Goal: Task Accomplishment & Management: Use online tool/utility

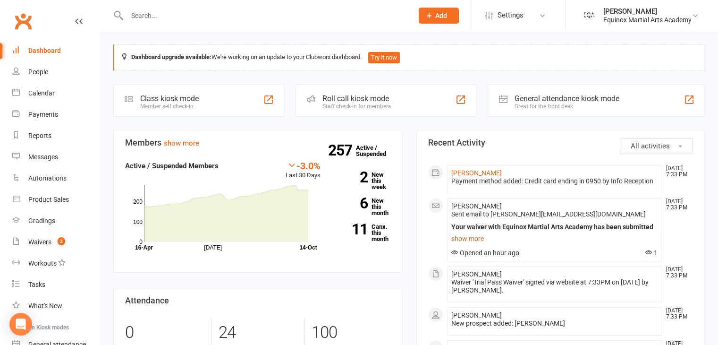
click at [240, 17] on input "text" at bounding box center [265, 15] width 282 height 13
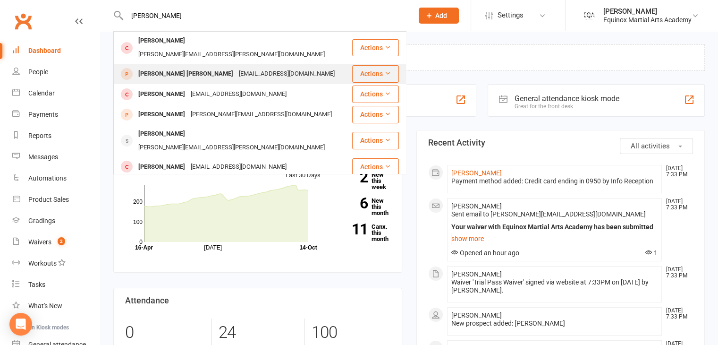
type input "[PERSON_NAME]"
click at [214, 67] on div "[PERSON_NAME] [PERSON_NAME]" at bounding box center [186, 74] width 101 height 14
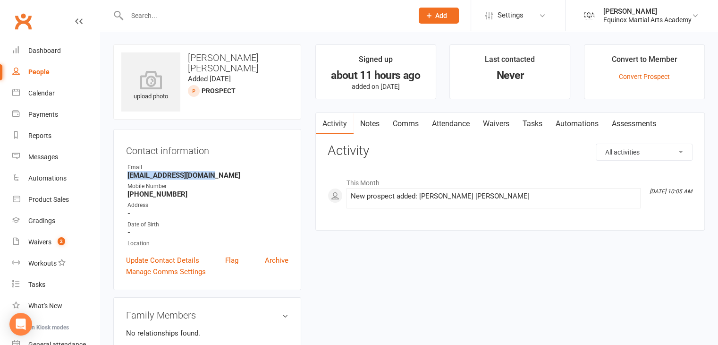
drag, startPoint x: 223, startPoint y: 177, endPoint x: 127, endPoint y: 175, distance: 96.8
click at [127, 175] on li "Email [EMAIL_ADDRESS][DOMAIN_NAME]" at bounding box center [207, 171] width 162 height 17
copy strong "[EMAIL_ADDRESS][DOMAIN_NAME]"
click at [50, 244] on div "Waivers" at bounding box center [39, 242] width 23 height 8
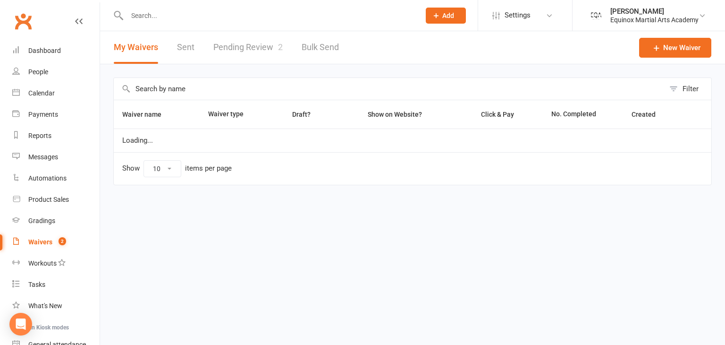
select select "50"
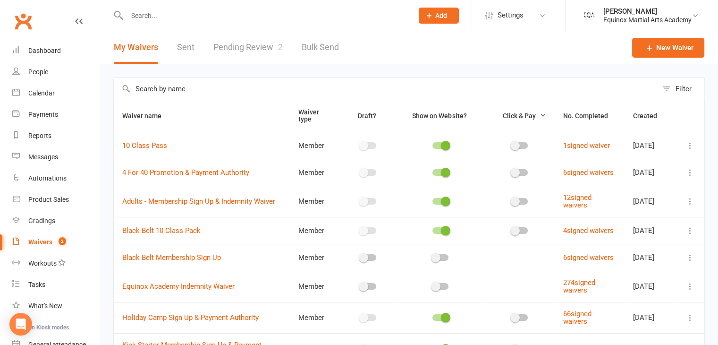
click at [250, 54] on link "Pending Review 2" at bounding box center [247, 47] width 69 height 33
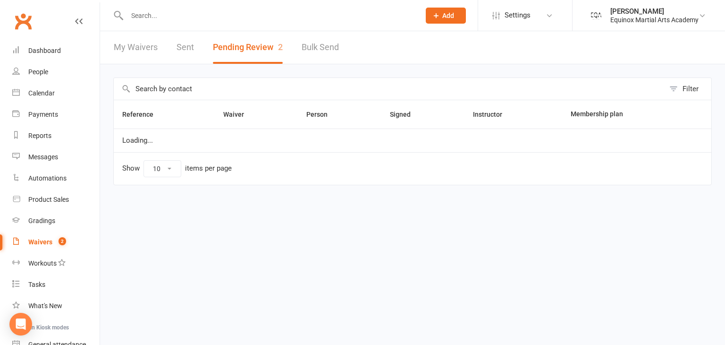
select select "50"
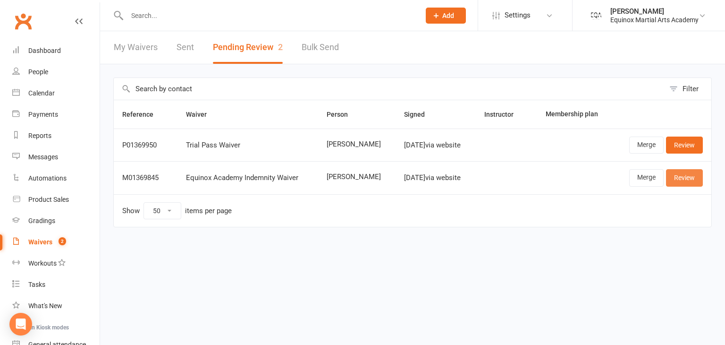
click at [683, 177] on link "Review" at bounding box center [684, 177] width 37 height 17
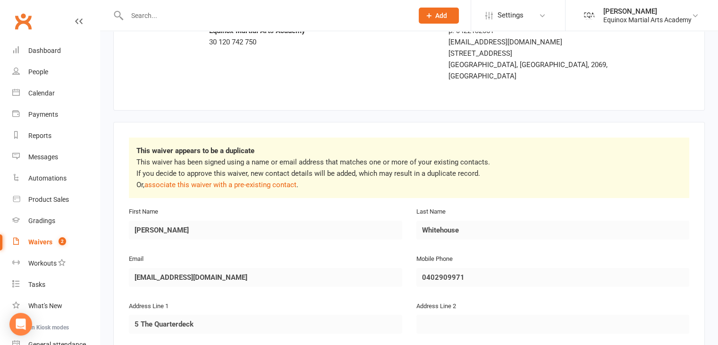
scroll to position [66, 0]
click at [267, 179] on link "associate this waiver with a pre-existing contact" at bounding box center [221, 183] width 152 height 9
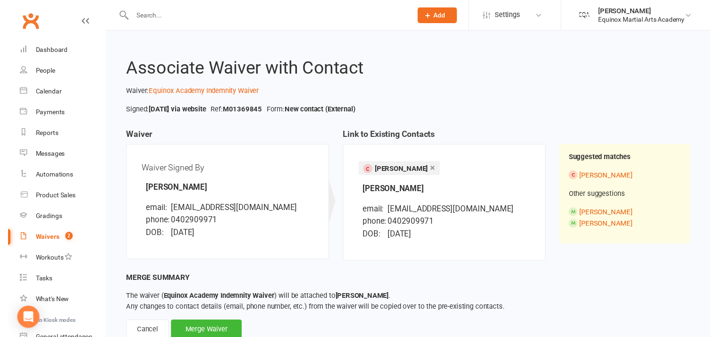
scroll to position [30, 0]
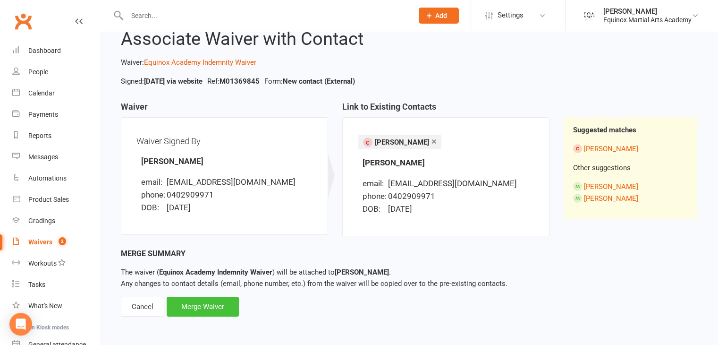
click at [221, 303] on div "Merge Waiver" at bounding box center [203, 307] width 72 height 20
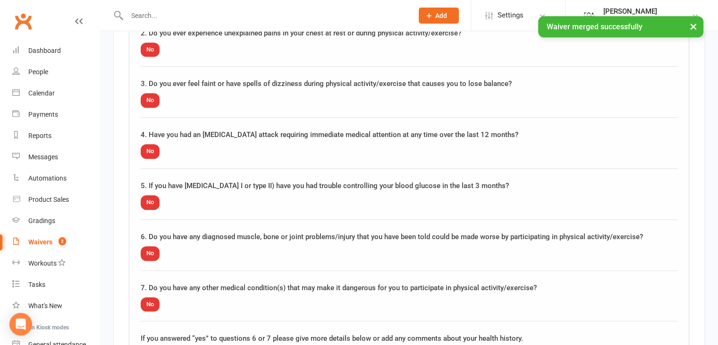
scroll to position [1072, 0]
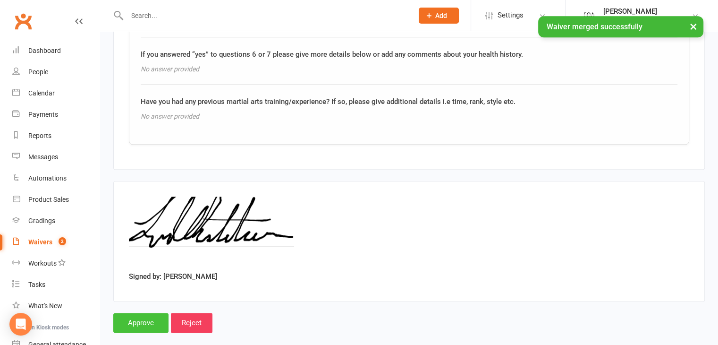
click at [151, 313] on input "Approve" at bounding box center [140, 323] width 55 height 20
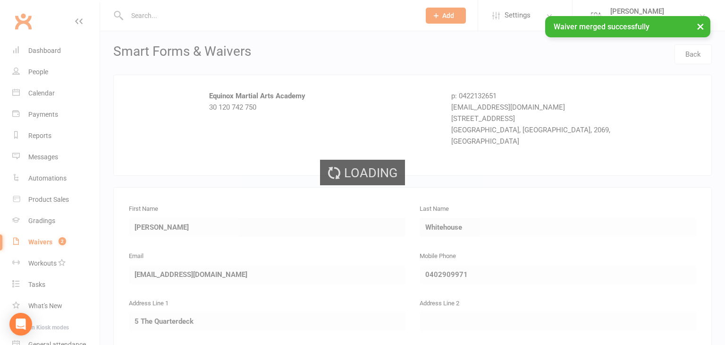
select select "50"
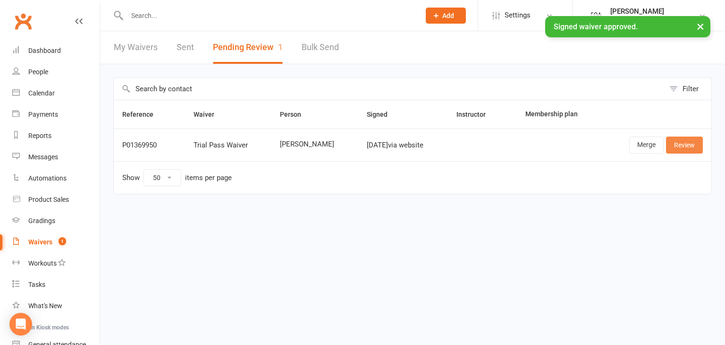
click at [695, 140] on link "Review" at bounding box center [684, 144] width 37 height 17
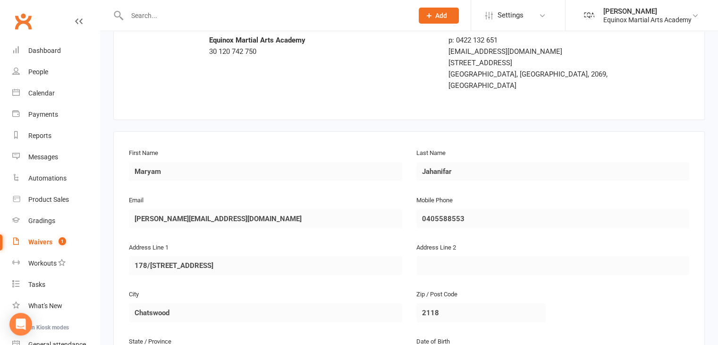
scroll to position [57, 0]
